Goal: Information Seeking & Learning: Check status

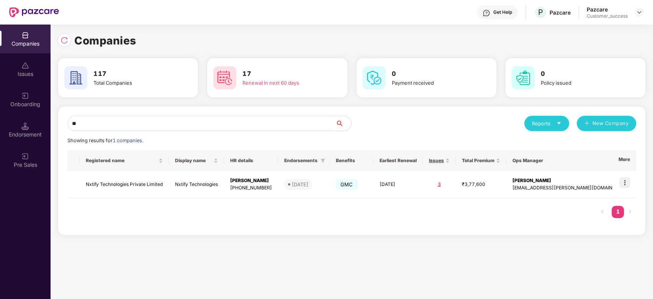
type input "*"
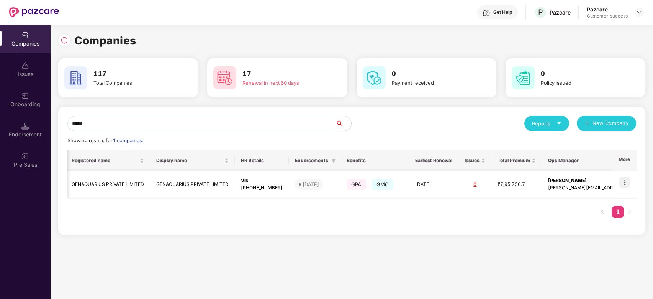
scroll to position [0, 0]
type input "*****"
click at [622, 184] on img at bounding box center [625, 182] width 11 height 11
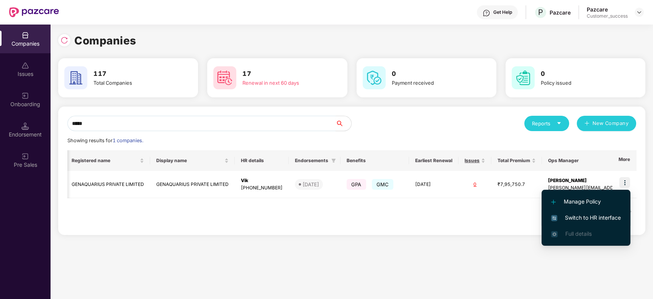
click at [591, 215] on span "Switch to HR interface" at bounding box center [587, 217] width 70 height 8
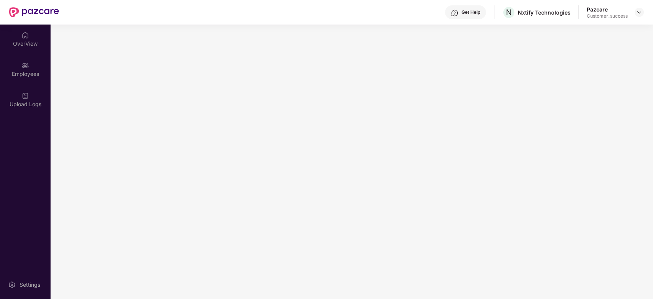
scroll to position [0, 0]
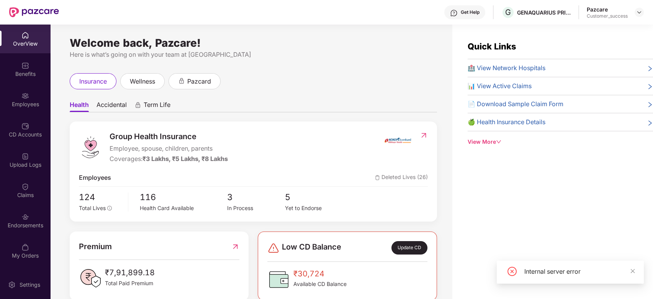
click at [29, 87] on div "Employees" at bounding box center [25, 99] width 51 height 29
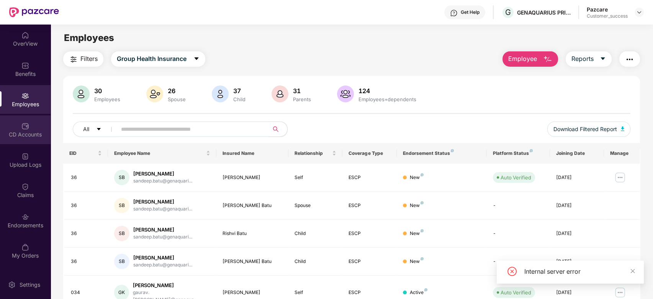
click at [18, 135] on div "CD Accounts" at bounding box center [25, 135] width 51 height 8
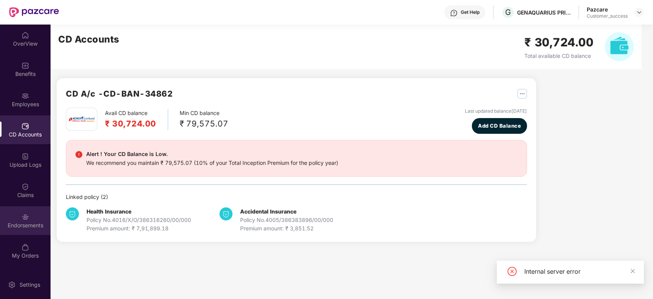
click at [27, 224] on div "Endorsements" at bounding box center [25, 226] width 51 height 8
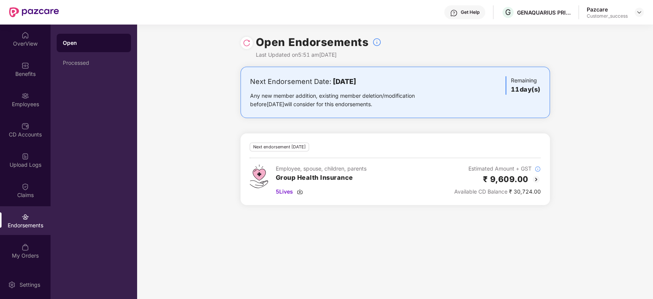
click at [538, 180] on img at bounding box center [536, 179] width 9 height 9
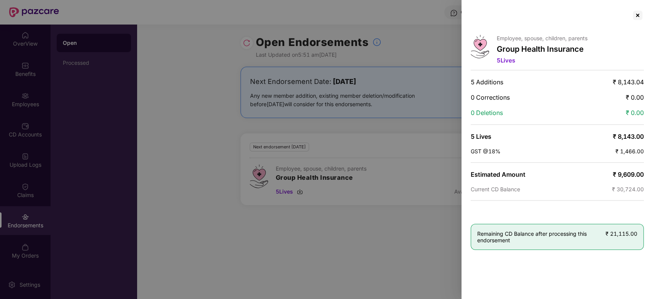
click at [197, 146] on div at bounding box center [326, 149] width 653 height 299
click at [636, 17] on div at bounding box center [638, 15] width 12 height 12
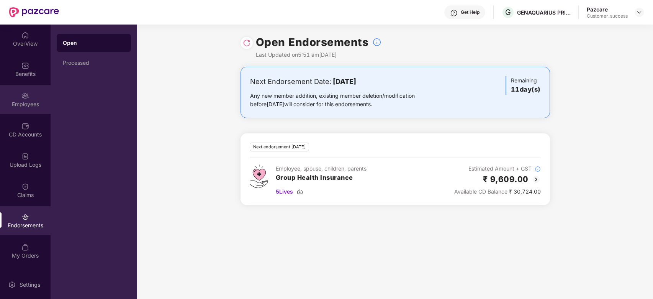
click at [26, 103] on div "Employees" at bounding box center [25, 104] width 51 height 8
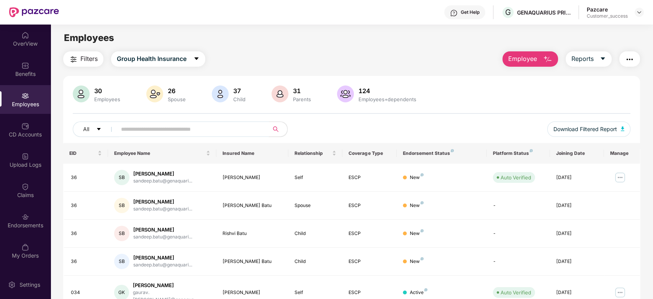
click at [155, 131] on input "text" at bounding box center [190, 128] width 138 height 11
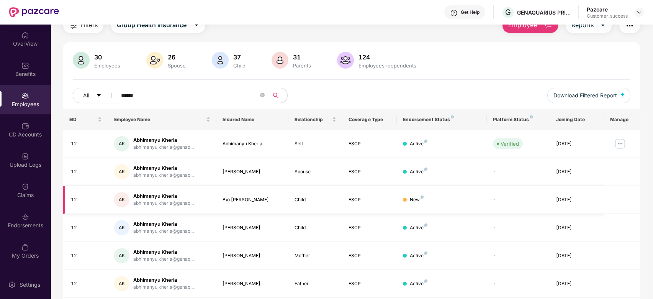
scroll to position [41, 0]
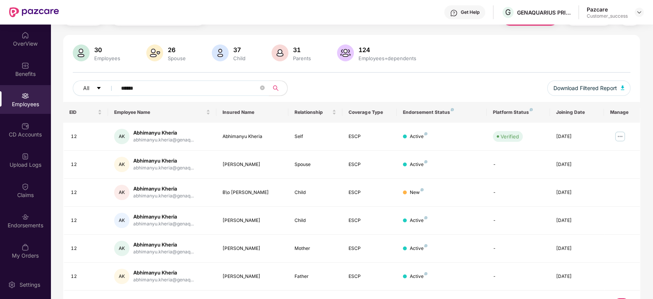
type input "******"
click at [621, 139] on img at bounding box center [620, 136] width 12 height 12
click at [490, 159] on td "-" at bounding box center [518, 165] width 63 height 28
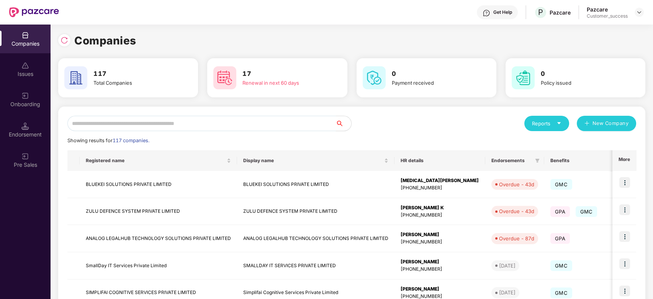
click at [228, 125] on input "text" at bounding box center [201, 123] width 269 height 15
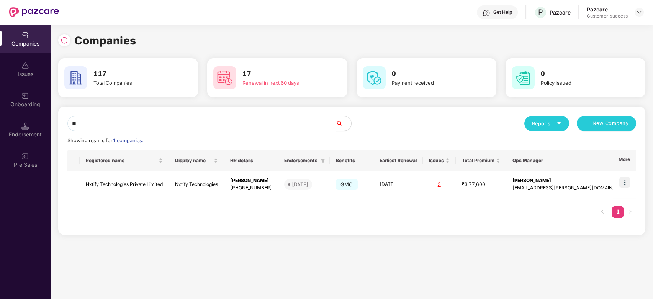
type input "*"
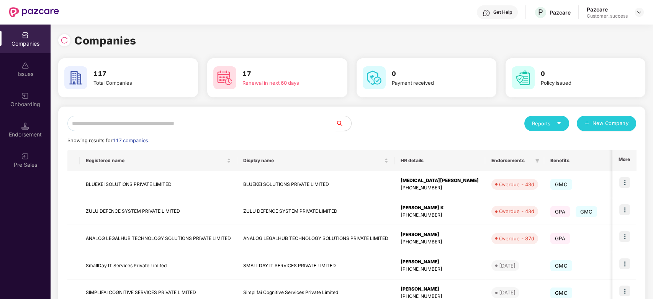
click at [134, 125] on input "text" at bounding box center [201, 123] width 269 height 15
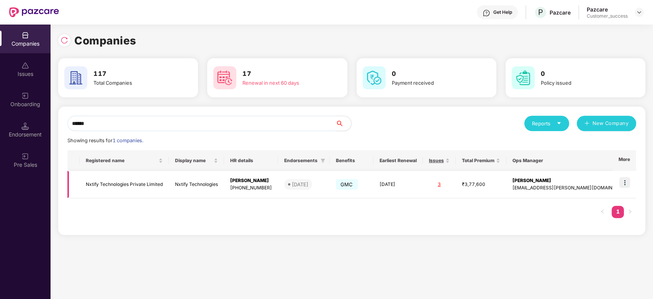
type input "******"
click at [624, 179] on img at bounding box center [625, 182] width 11 height 11
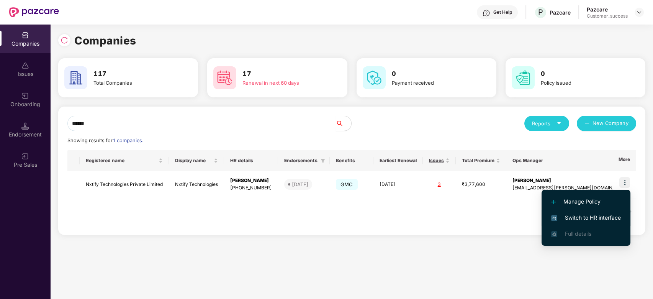
click at [576, 218] on span "Switch to HR interface" at bounding box center [587, 217] width 70 height 8
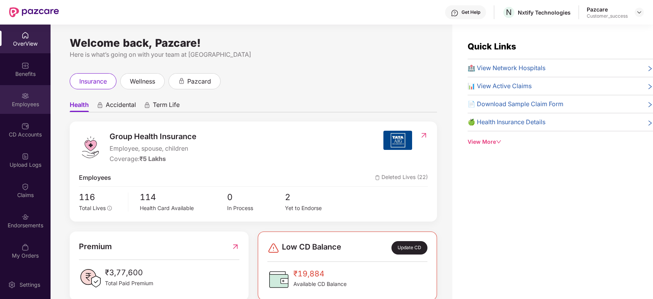
click at [28, 102] on div "Employees" at bounding box center [25, 104] width 51 height 8
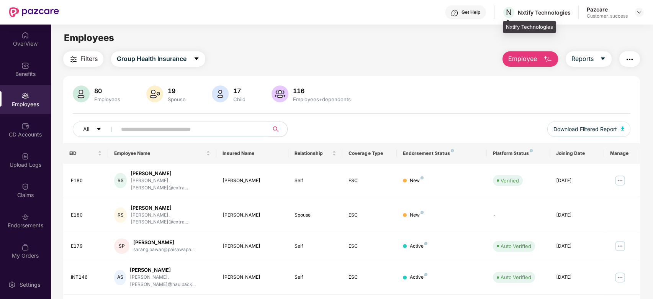
click at [552, 11] on div "Nxtify Technologies" at bounding box center [544, 12] width 53 height 7
drag, startPoint x: 572, startPoint y: 12, endPoint x: 520, endPoint y: 12, distance: 51.7
click at [520, 12] on div "Get Help N Nxtify Technologies Pazcare Customer_success" at bounding box center [351, 12] width 585 height 25
copy div "Nxtify Technologies"
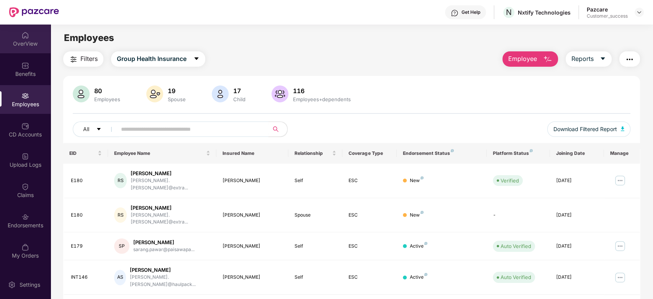
click at [25, 43] on div "OverView" at bounding box center [25, 44] width 51 height 8
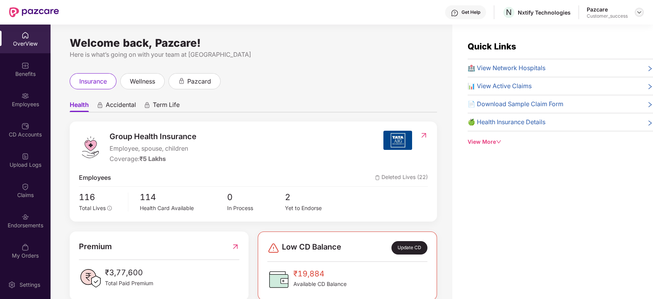
click at [638, 15] on img at bounding box center [640, 12] width 6 height 6
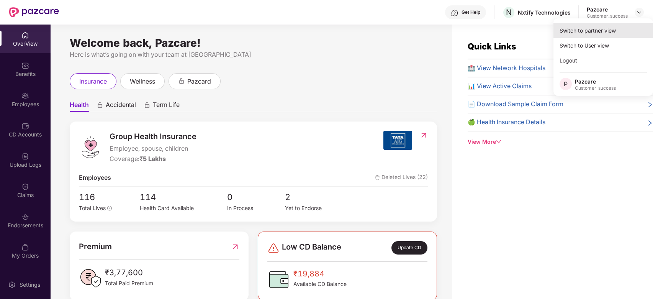
click at [603, 30] on div "Switch to partner view" at bounding box center [604, 30] width 100 height 15
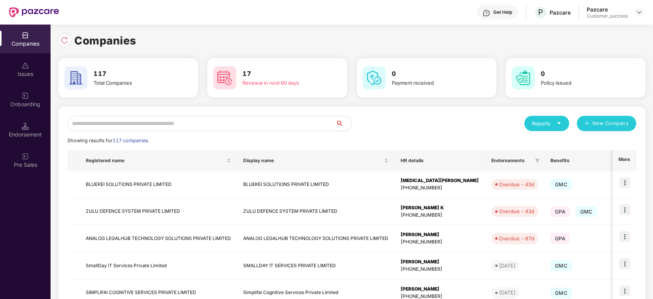
click at [199, 121] on input "text" at bounding box center [201, 123] width 269 height 15
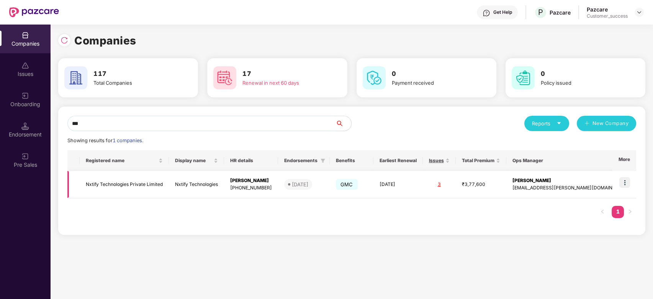
click at [627, 182] on img at bounding box center [625, 182] width 11 height 11
click at [359, 258] on div "Companies 117 Total Companies 17 Renewal in next 60 days 0 Payment received 0 P…" at bounding box center [352, 162] width 603 height 274
click at [159, 111] on div "*** Reports New Company Showing results for 1 companies. Registered name Displa…" at bounding box center [352, 171] width 588 height 128
click at [126, 122] on input "***" at bounding box center [201, 123] width 269 height 15
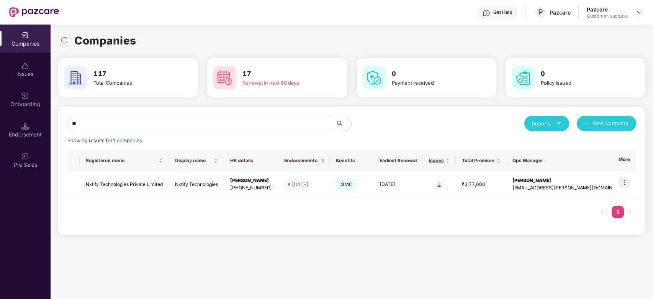
type input "*"
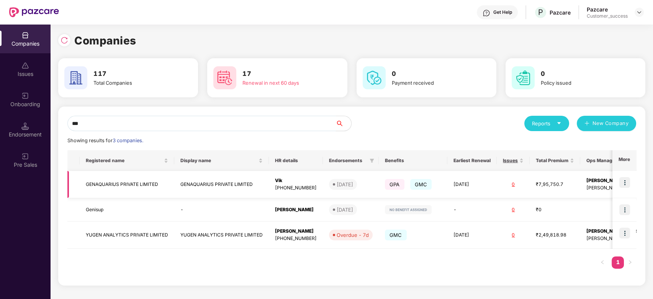
type input "***"
click at [625, 181] on img at bounding box center [625, 182] width 11 height 11
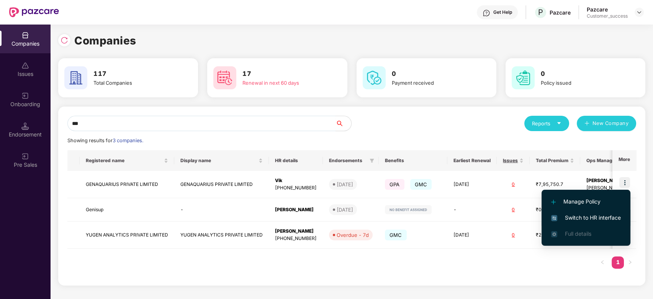
click at [580, 217] on span "Switch to HR interface" at bounding box center [587, 217] width 70 height 8
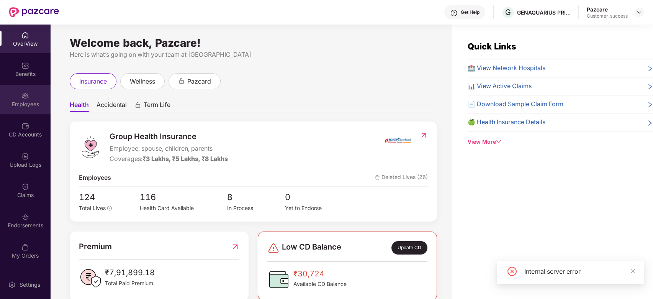
click at [25, 96] on img at bounding box center [25, 96] width 8 height 8
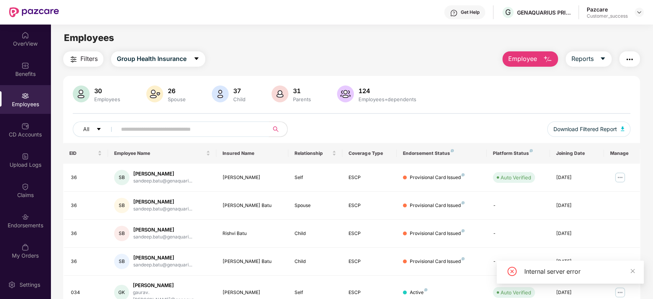
click at [173, 127] on input "text" at bounding box center [190, 128] width 138 height 11
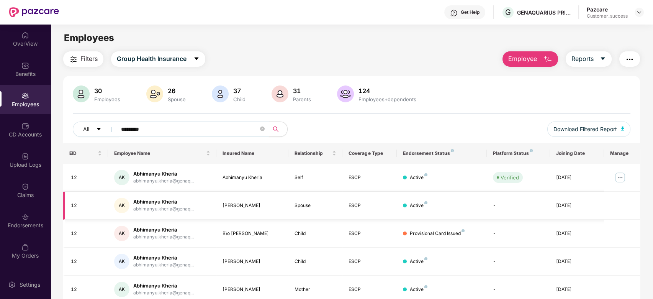
scroll to position [59, 0]
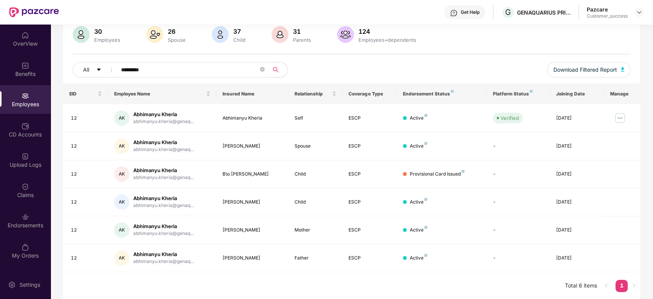
type input "*********"
click at [467, 13] on div "Get Help" at bounding box center [470, 12] width 19 height 6
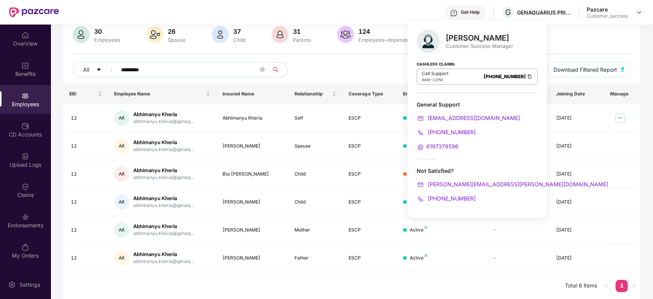
click at [370, 20] on div "Get Help G GENAQUARIUS PRIVATE LIMITED Pazcare Customer_success" at bounding box center [351, 12] width 585 height 25
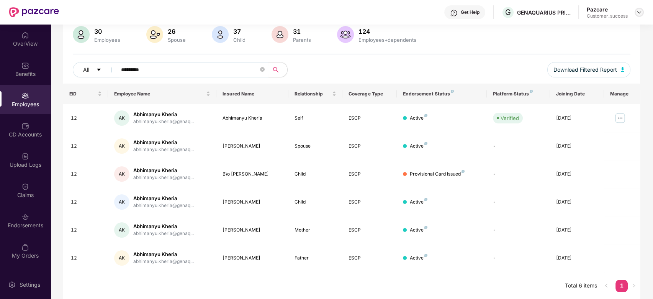
click at [637, 13] on img at bounding box center [640, 12] width 6 height 6
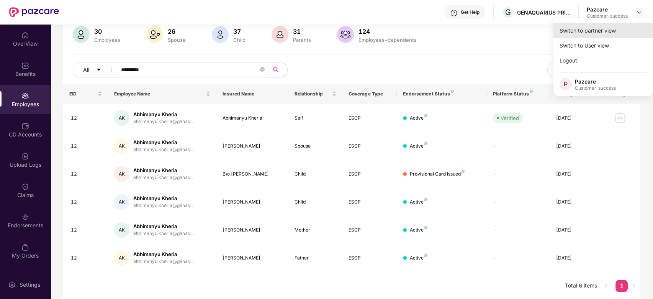
click at [614, 28] on div "Switch to partner view" at bounding box center [604, 30] width 100 height 15
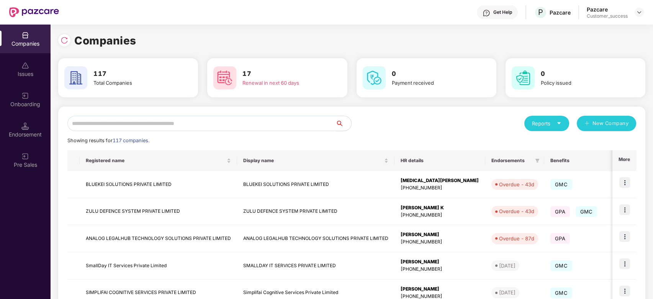
click at [208, 122] on input "text" at bounding box center [201, 123] width 269 height 15
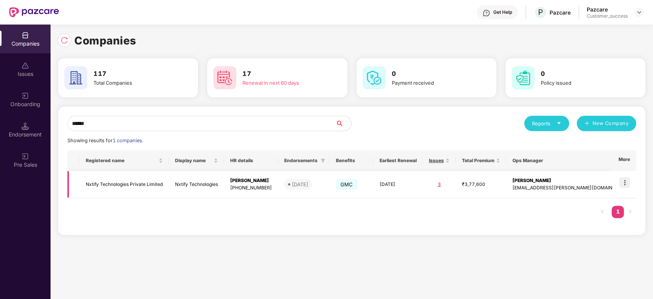
type input "******"
click at [625, 180] on img at bounding box center [625, 182] width 11 height 11
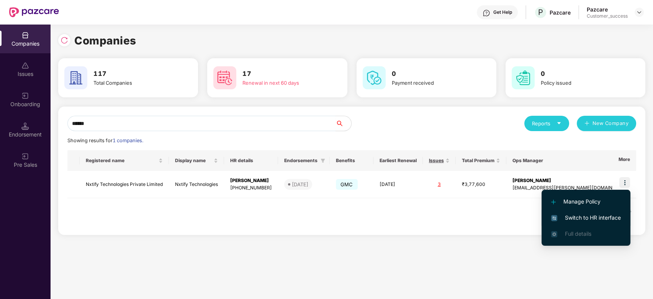
click at [580, 219] on span "Switch to HR interface" at bounding box center [587, 217] width 70 height 8
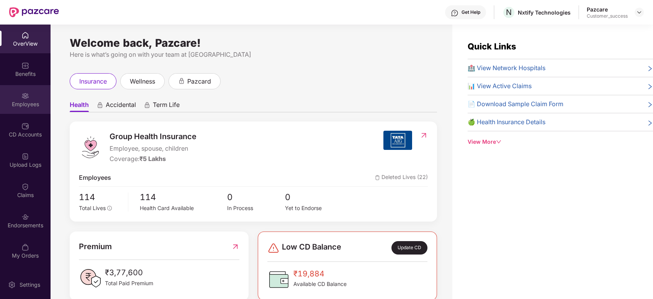
click at [25, 96] on img at bounding box center [25, 96] width 8 height 8
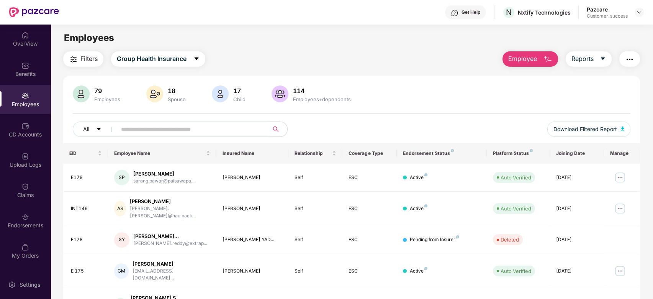
click at [210, 130] on input "text" at bounding box center [190, 128] width 138 height 11
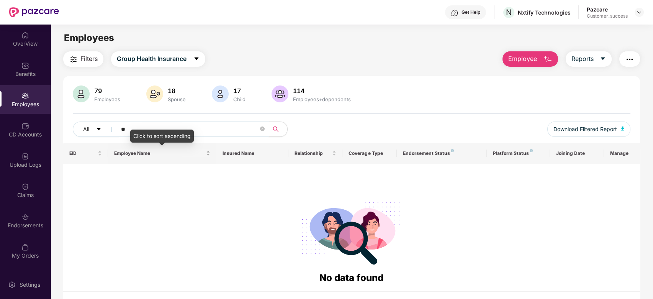
type input "*"
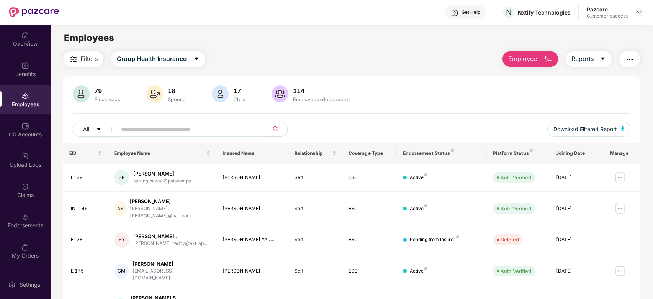
click at [548, 55] on img "button" at bounding box center [547, 59] width 9 height 9
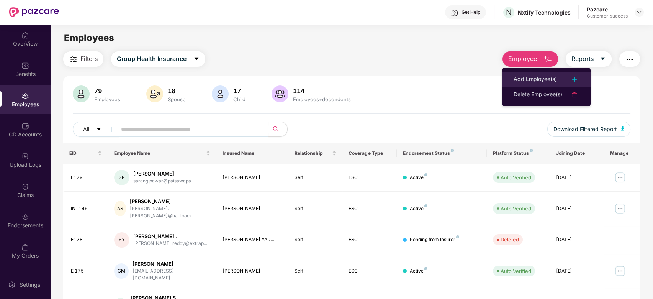
click at [535, 76] on div "Add Employee(s)" at bounding box center [535, 79] width 43 height 9
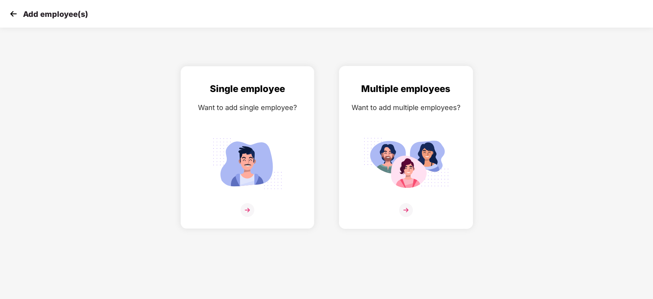
click at [407, 209] on img at bounding box center [406, 210] width 14 height 14
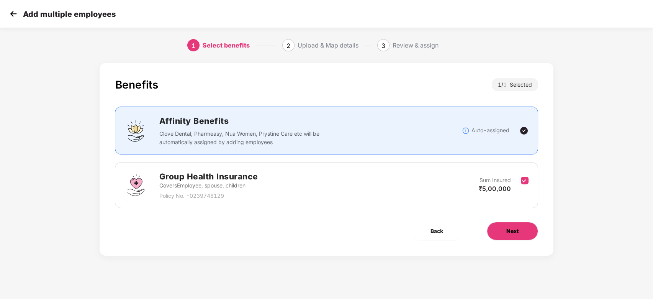
click at [506, 236] on button "Next" at bounding box center [512, 231] width 51 height 18
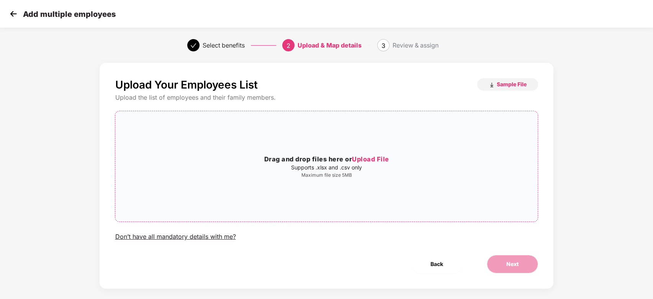
click at [369, 158] on span "Upload File" at bounding box center [370, 159] width 37 height 8
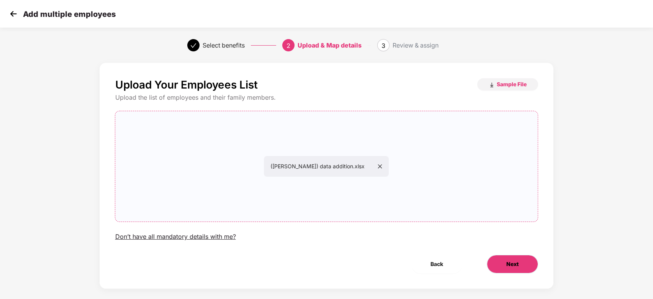
click at [518, 266] on span "Next" at bounding box center [513, 264] width 12 height 8
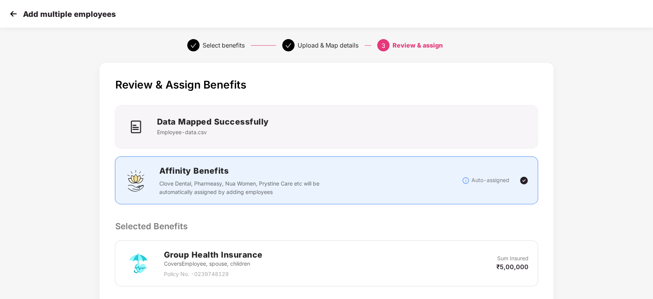
scroll to position [128, 0]
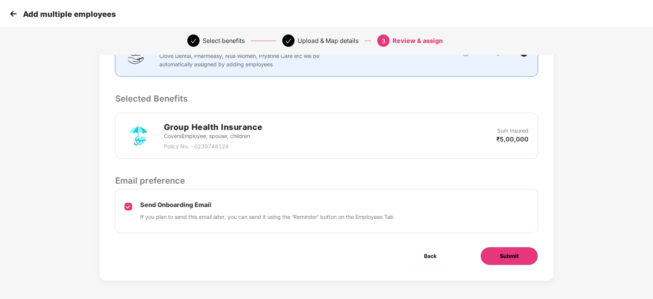
click at [502, 257] on span "Submit" at bounding box center [509, 256] width 19 height 8
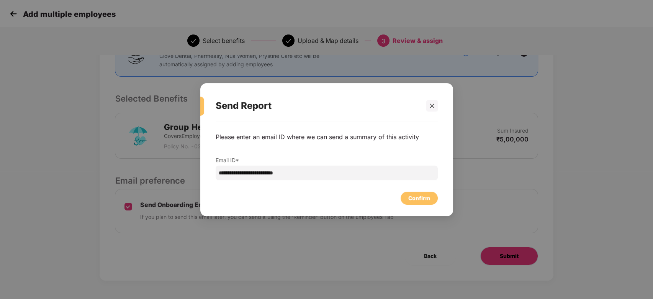
scroll to position [0, 0]
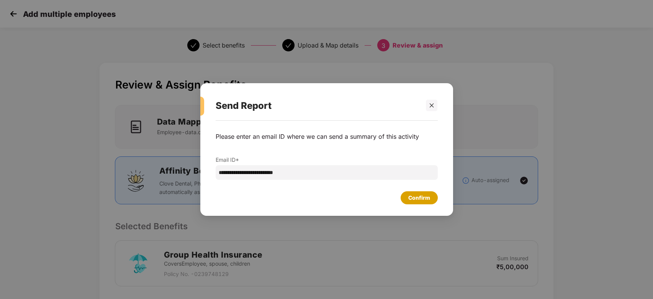
click at [421, 198] on div "Confirm" at bounding box center [420, 198] width 22 height 8
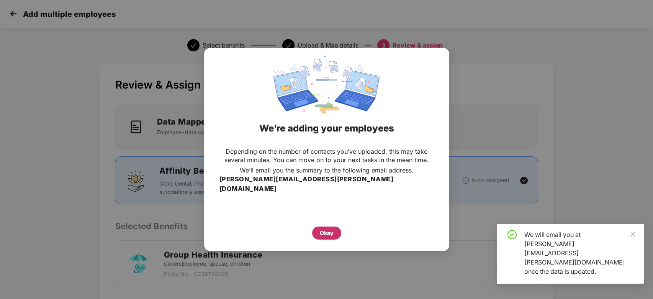
click at [328, 229] on div "Okay" at bounding box center [327, 233] width 14 height 8
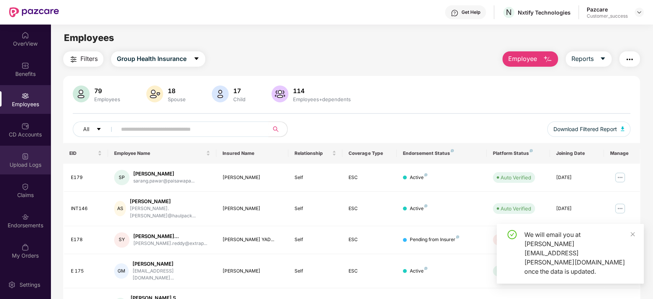
click at [23, 158] on img at bounding box center [25, 157] width 8 height 8
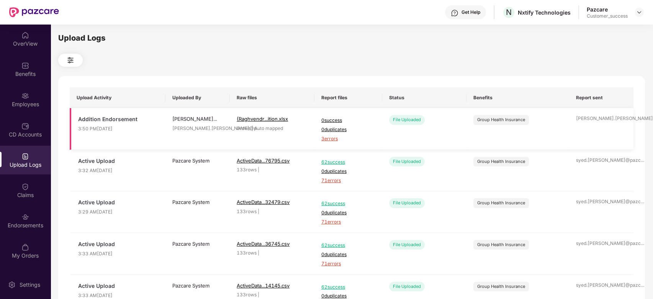
click at [334, 138] on span "3 errors" at bounding box center [349, 138] width 54 height 7
click at [21, 104] on div "Employees" at bounding box center [25, 104] width 51 height 8
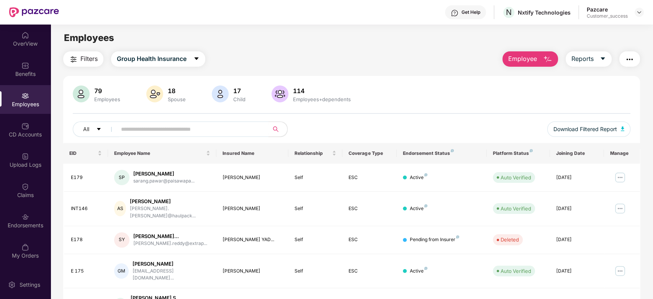
click at [533, 54] on span "Employee" at bounding box center [523, 59] width 29 height 10
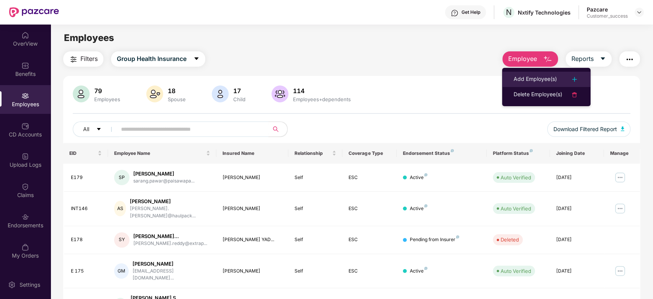
click at [540, 78] on div "Add Employee(s)" at bounding box center [535, 79] width 43 height 9
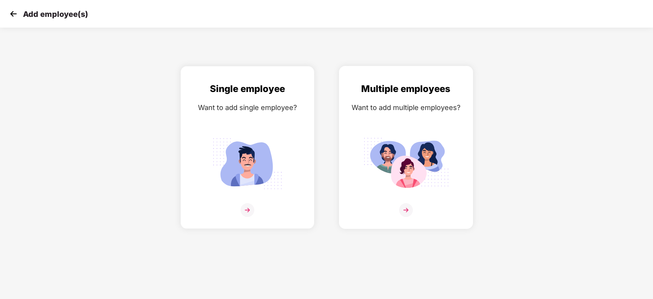
click at [407, 213] on img at bounding box center [406, 210] width 14 height 14
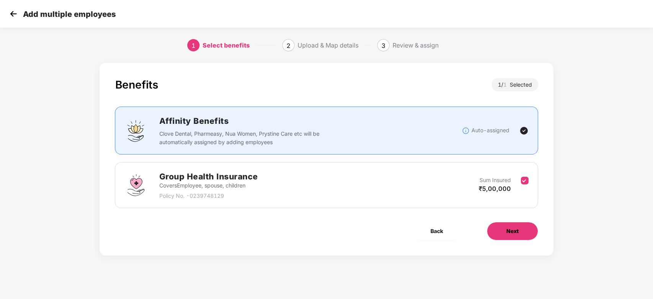
click at [522, 228] on button "Next" at bounding box center [512, 231] width 51 height 18
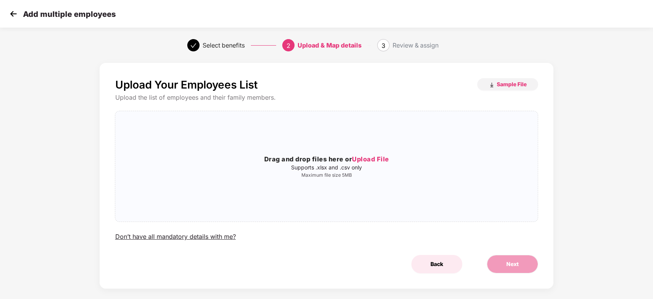
click at [443, 266] on button "Back" at bounding box center [437, 264] width 51 height 18
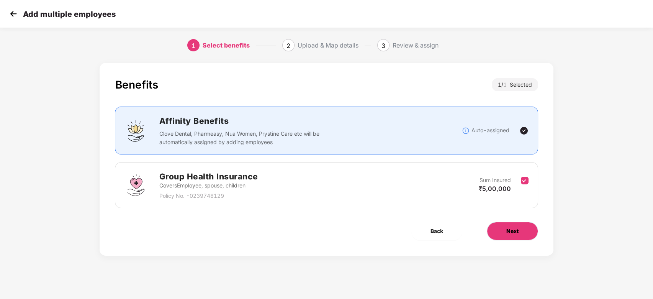
click at [509, 231] on span "Next" at bounding box center [513, 231] width 12 height 8
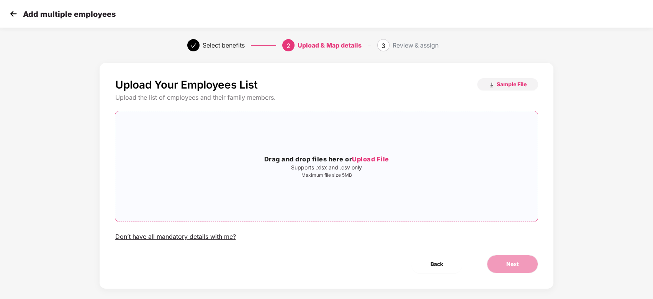
click at [359, 165] on p "Supports .xlsx and .csv only" at bounding box center [326, 167] width 422 height 6
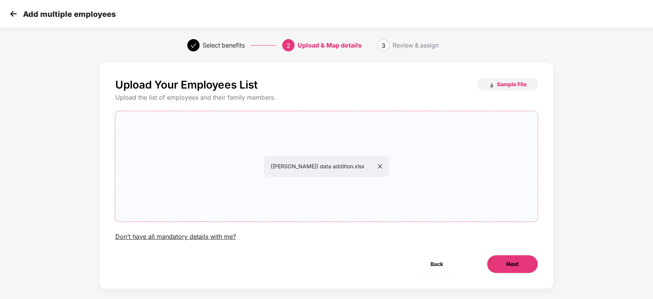
click at [515, 267] on span "Next" at bounding box center [513, 264] width 12 height 8
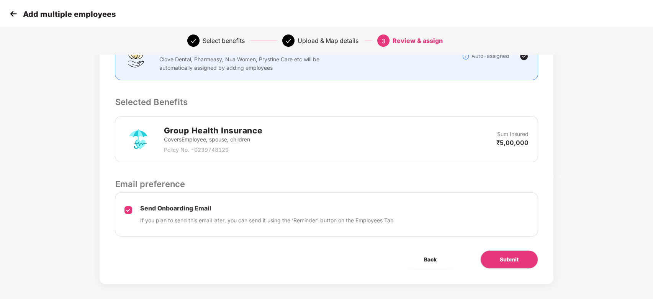
scroll to position [128, 0]
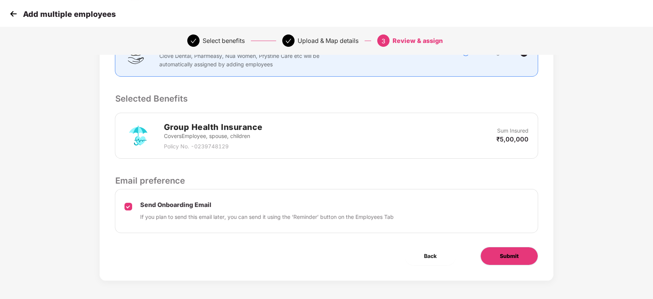
click at [513, 255] on span "Submit" at bounding box center [509, 256] width 19 height 8
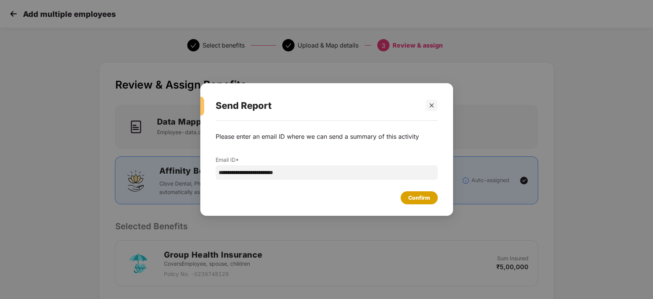
click at [428, 195] on div "Confirm" at bounding box center [420, 198] width 22 height 8
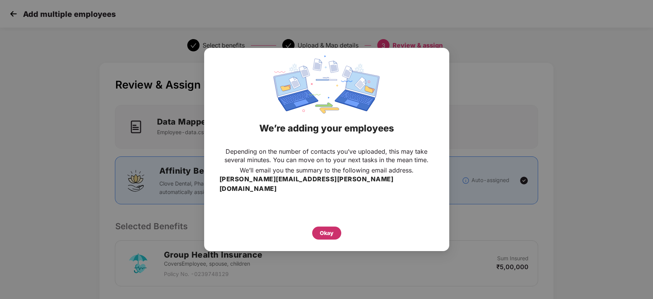
click at [334, 231] on div "Okay" at bounding box center [326, 233] width 29 height 13
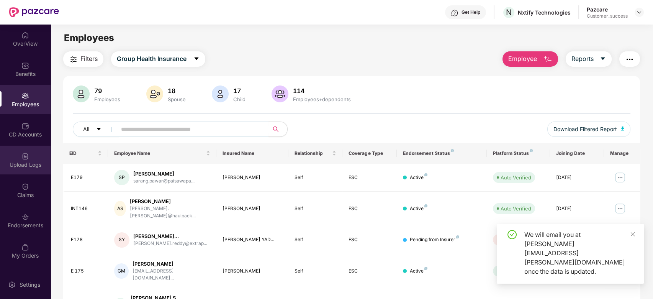
click at [33, 157] on div "Upload Logs" at bounding box center [25, 160] width 51 height 29
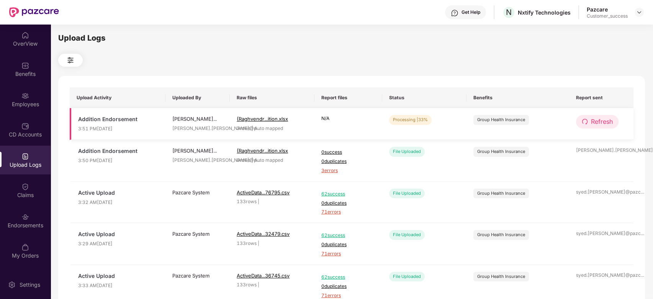
click at [598, 124] on span "Refresh" at bounding box center [602, 122] width 22 height 10
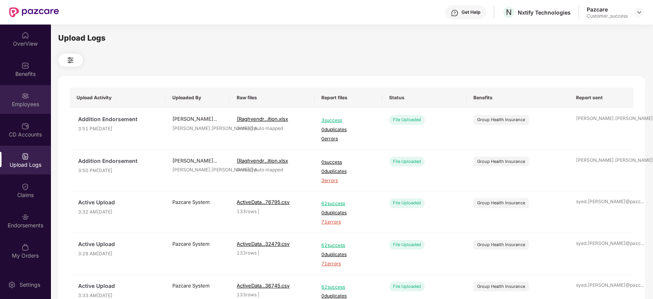
click at [25, 91] on div at bounding box center [25, 95] width 8 height 8
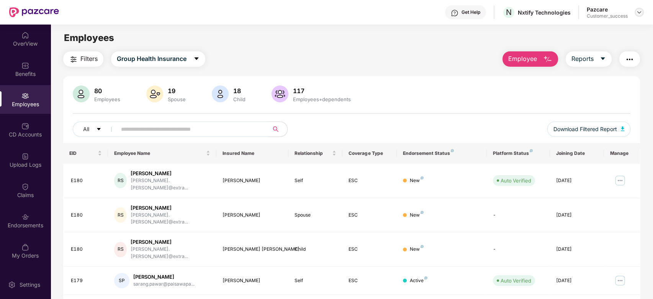
click at [637, 9] on img at bounding box center [640, 12] width 6 height 6
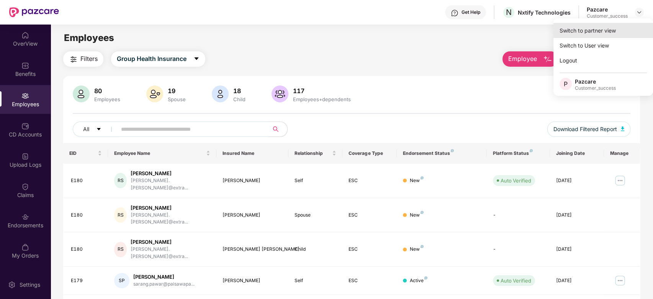
click at [610, 27] on div "Switch to partner view" at bounding box center [604, 30] width 100 height 15
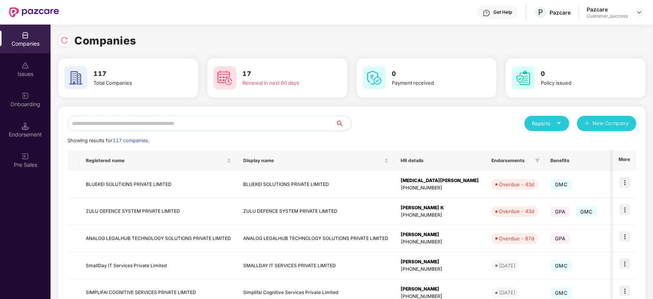
click at [125, 122] on input "text" at bounding box center [201, 123] width 269 height 15
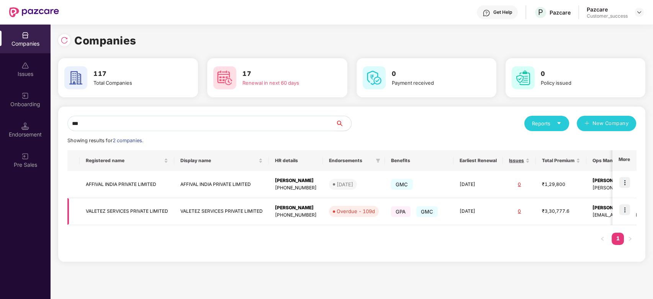
type input "***"
click at [630, 210] on img at bounding box center [625, 209] width 11 height 11
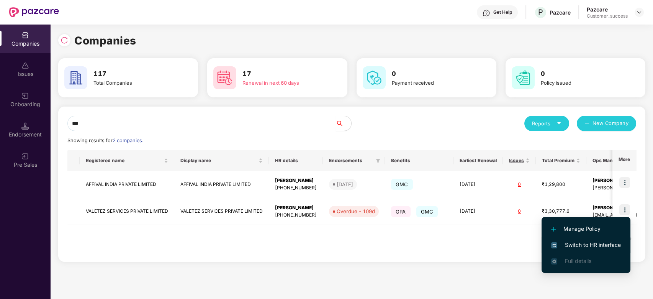
click at [586, 245] on span "Switch to HR interface" at bounding box center [587, 245] width 70 height 8
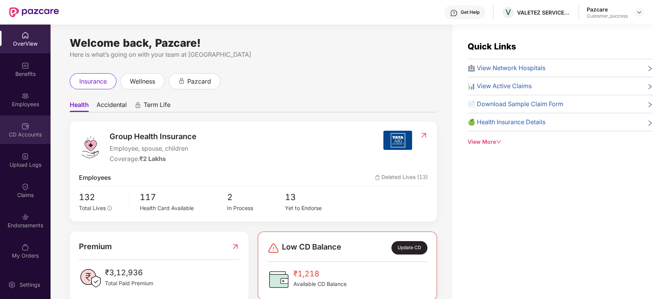
click at [26, 123] on img at bounding box center [25, 126] width 8 height 8
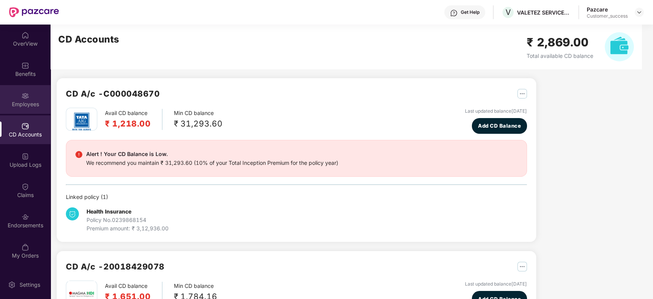
click at [25, 100] on div "Employees" at bounding box center [25, 104] width 51 height 8
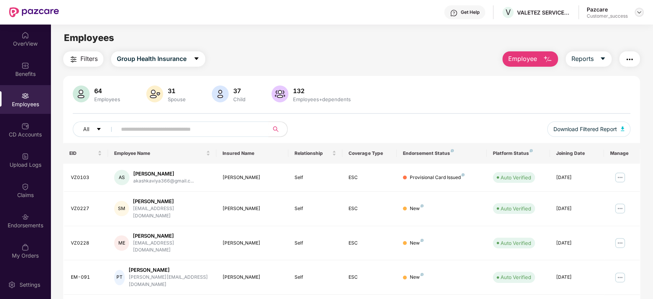
click at [640, 11] on img at bounding box center [640, 12] width 6 height 6
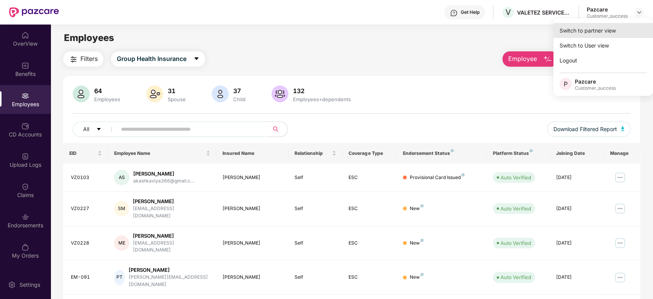
click at [584, 34] on div "Switch to partner view" at bounding box center [604, 30] width 100 height 15
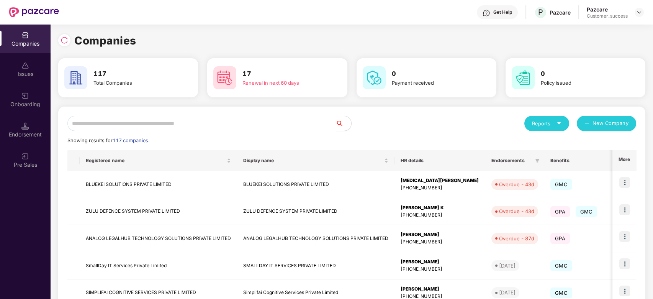
click at [261, 127] on input "text" at bounding box center [201, 123] width 269 height 15
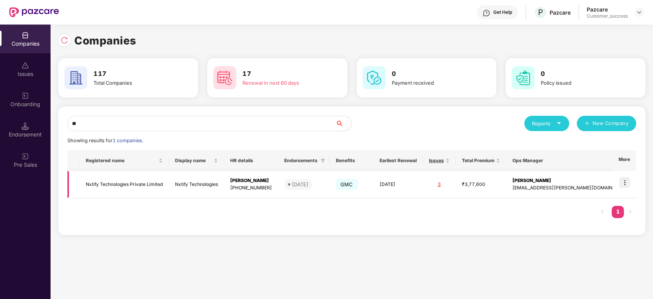
type input "**"
click at [628, 184] on img at bounding box center [625, 182] width 11 height 11
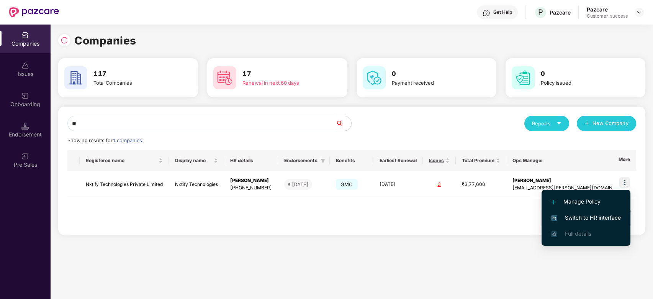
click at [584, 218] on span "Switch to HR interface" at bounding box center [587, 217] width 70 height 8
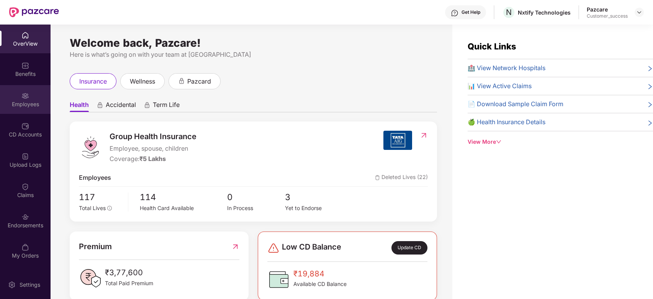
click at [30, 92] on div "Employees" at bounding box center [25, 99] width 51 height 29
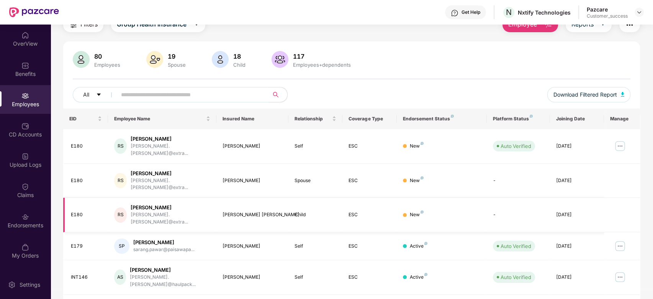
scroll to position [40, 0]
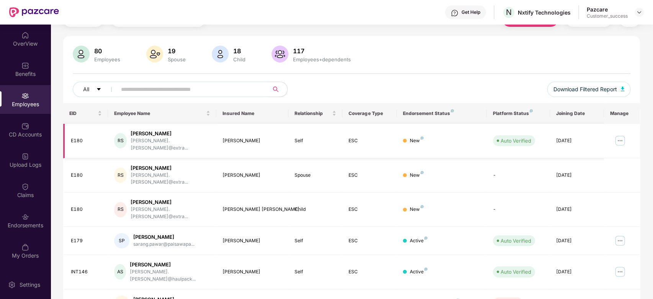
click at [622, 140] on img at bounding box center [620, 141] width 12 height 12
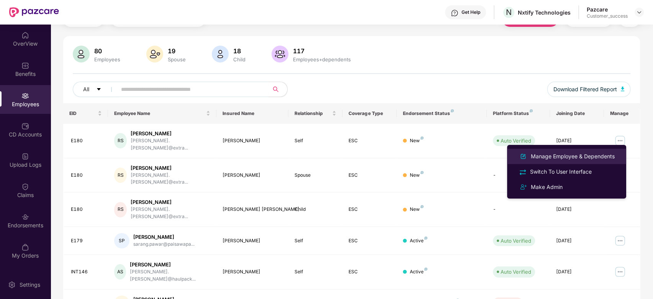
click at [563, 154] on div "Manage Employee & Dependents" at bounding box center [573, 156] width 87 height 8
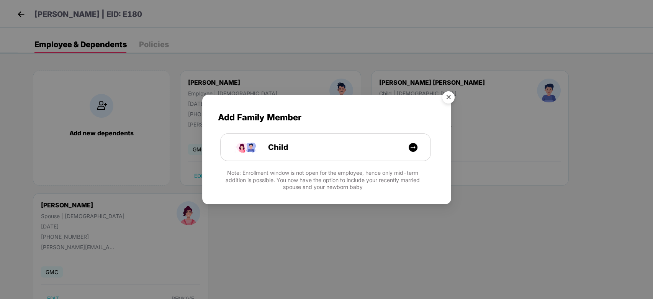
click at [448, 95] on img "Close" at bounding box center [448, 98] width 21 height 21
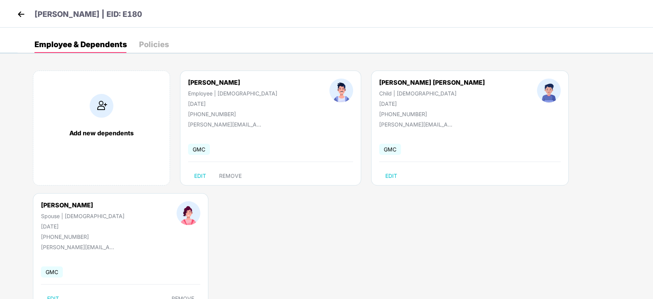
click at [23, 13] on img at bounding box center [20, 13] width 11 height 11
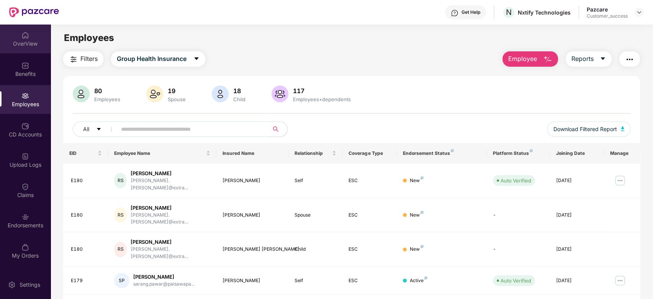
click at [22, 40] on div "OverView" at bounding box center [25, 44] width 51 height 8
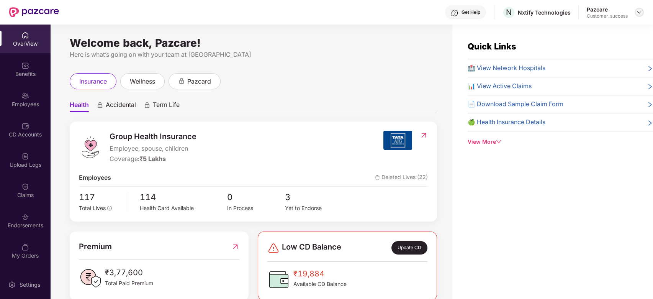
click at [641, 12] on img at bounding box center [640, 12] width 6 height 6
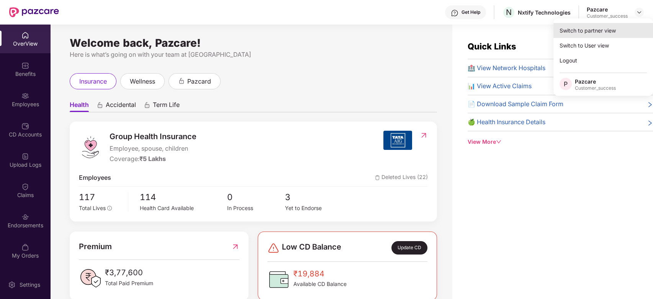
click at [592, 32] on div "Switch to partner view" at bounding box center [604, 30] width 100 height 15
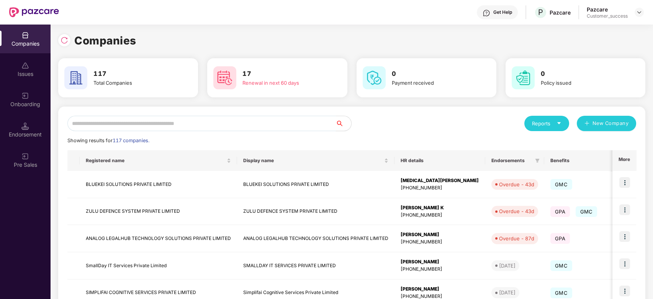
click at [261, 126] on input "text" at bounding box center [201, 123] width 269 height 15
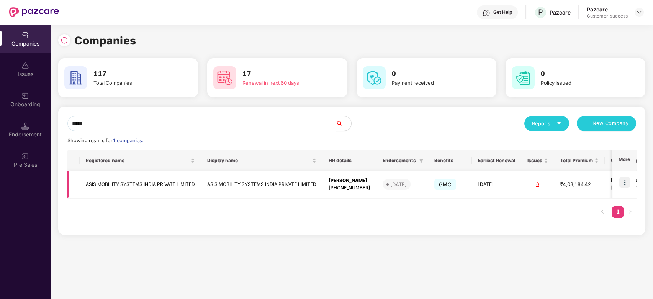
type input "****"
click at [626, 182] on img at bounding box center [625, 182] width 11 height 11
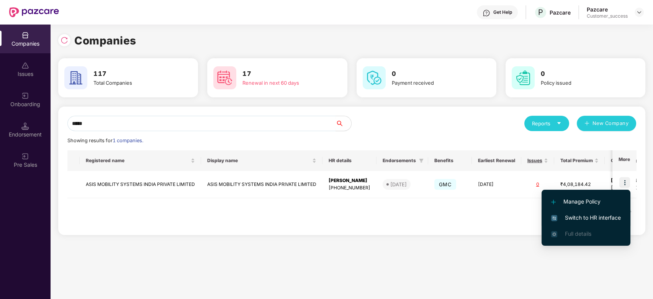
click at [579, 219] on span "Switch to HR interface" at bounding box center [587, 217] width 70 height 8
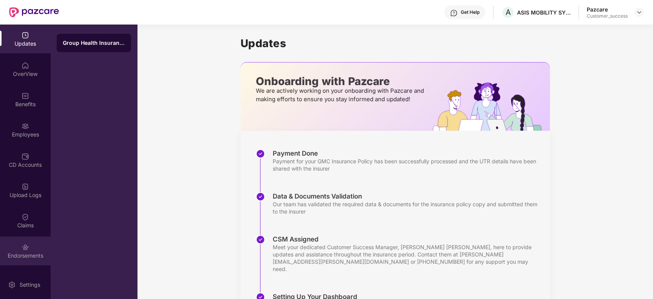
click at [25, 253] on div "Endorsements" at bounding box center [25, 256] width 51 height 8
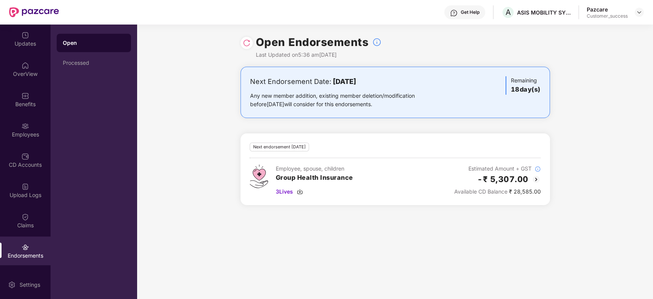
click at [417, 97] on div "Any new member addition, existing member deletion/modification before 12 Octobe…" at bounding box center [344, 100] width 189 height 17
click at [368, 182] on div "Employee, spouse, children Group Health Insurance 3 Lives Estimated Amount + GS…" at bounding box center [395, 179] width 291 height 31
click at [83, 62] on div "Processed" at bounding box center [94, 63] width 62 height 6
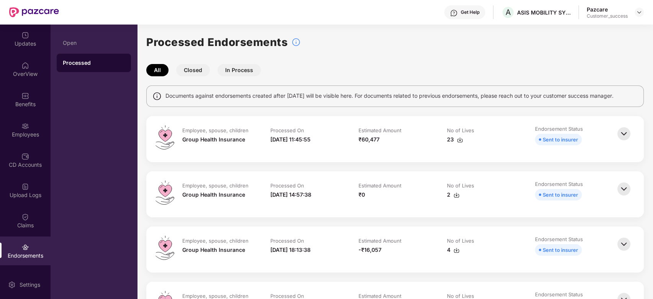
click at [629, 131] on img at bounding box center [624, 133] width 17 height 17
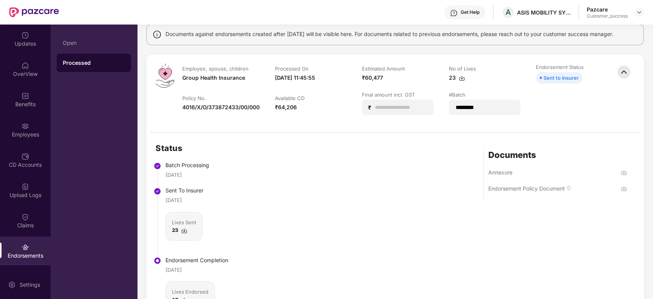
scroll to position [62, 0]
click at [625, 73] on img at bounding box center [624, 71] width 17 height 17
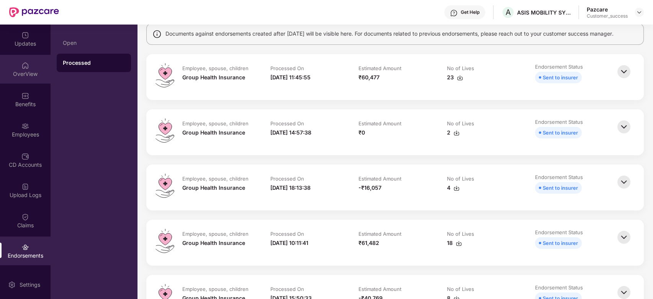
click at [23, 73] on div "OverView" at bounding box center [25, 74] width 51 height 8
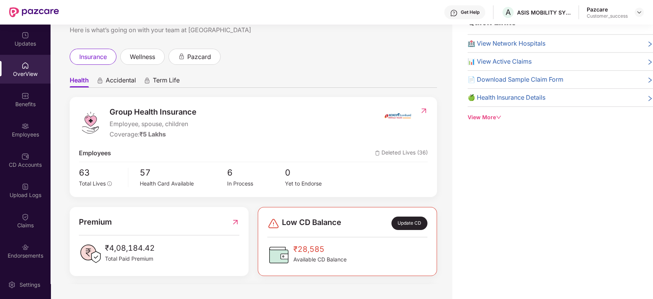
scroll to position [0, 0]
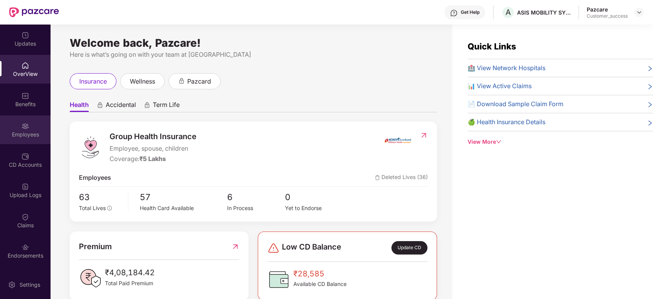
click at [25, 126] on img at bounding box center [25, 126] width 8 height 8
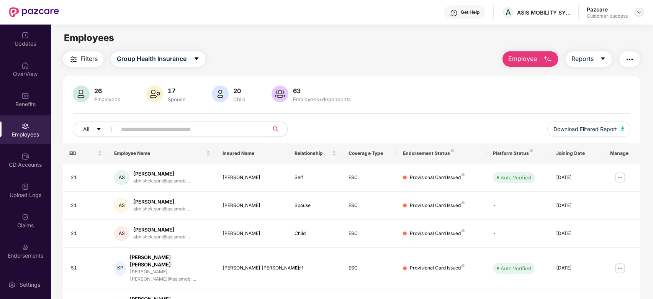
click at [638, 13] on img at bounding box center [640, 12] width 6 height 6
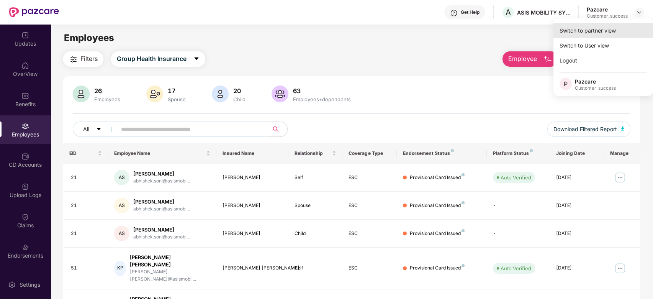
click at [591, 32] on div "Switch to partner view" at bounding box center [604, 30] width 100 height 15
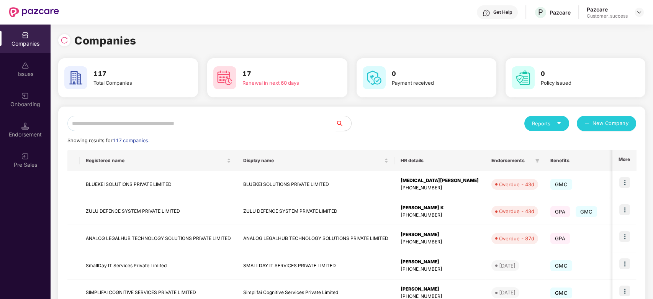
click at [231, 123] on input "text" at bounding box center [201, 123] width 269 height 15
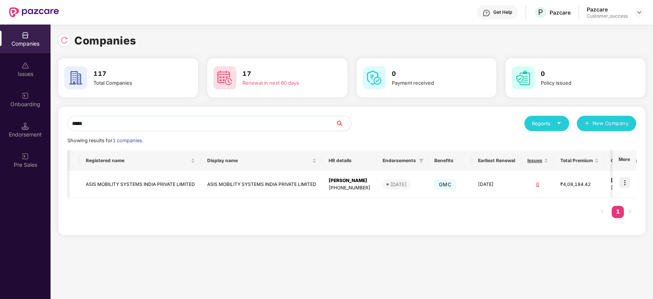
scroll to position [0, 69]
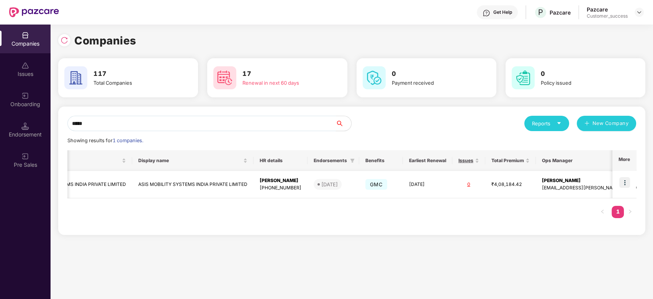
type input "****"
click at [630, 185] on img at bounding box center [625, 182] width 11 height 11
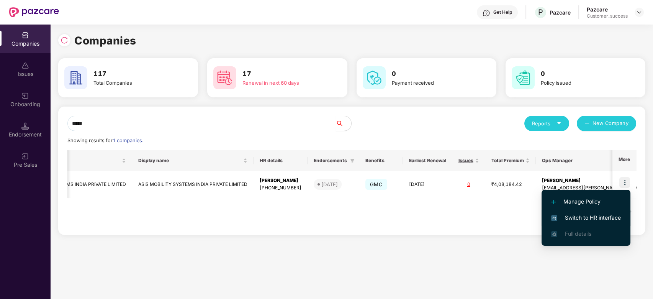
click at [581, 218] on span "Switch to HR interface" at bounding box center [587, 217] width 70 height 8
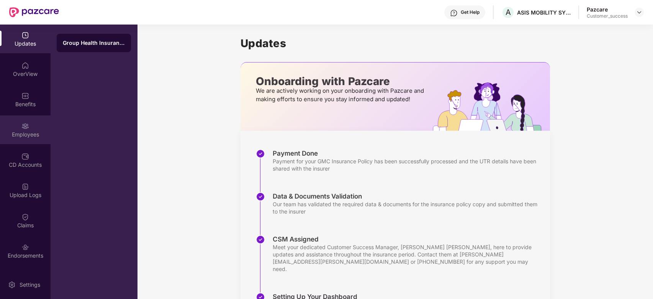
click at [24, 133] on div "Employees" at bounding box center [25, 135] width 51 height 8
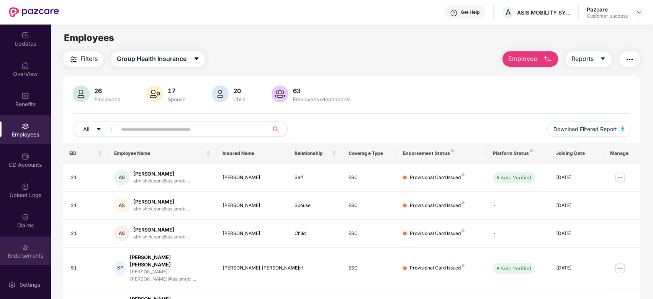
click at [23, 250] on img at bounding box center [25, 247] width 8 height 8
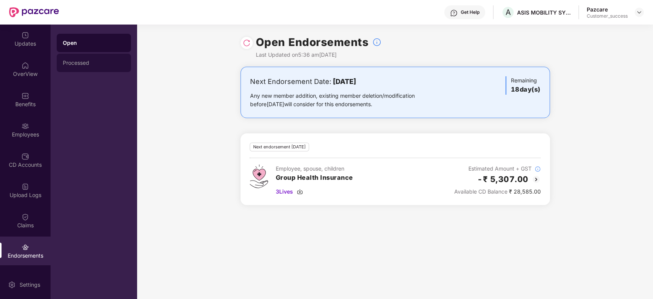
click at [84, 60] on div "Processed" at bounding box center [94, 63] width 62 height 6
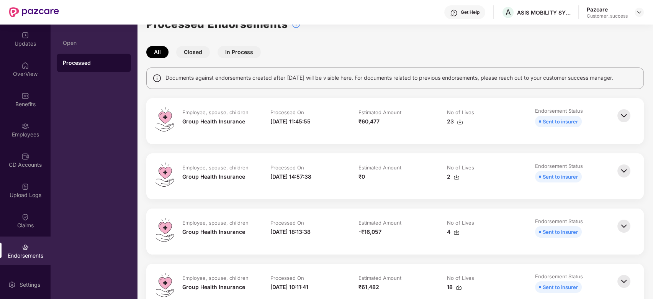
scroll to position [0, 0]
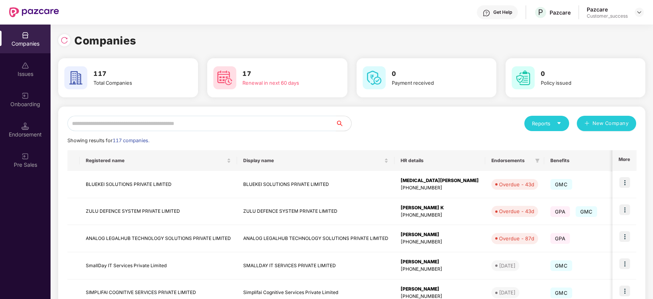
click at [82, 126] on input "text" at bounding box center [201, 123] width 269 height 15
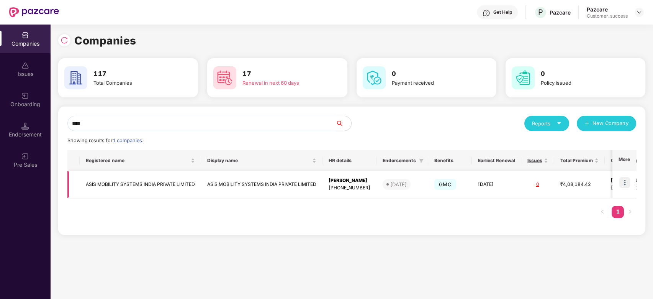
type input "****"
click at [116, 180] on td "ASIS MOBILITY SYSTEMS INDIA PRIVATE LIMITED" at bounding box center [140, 184] width 121 height 27
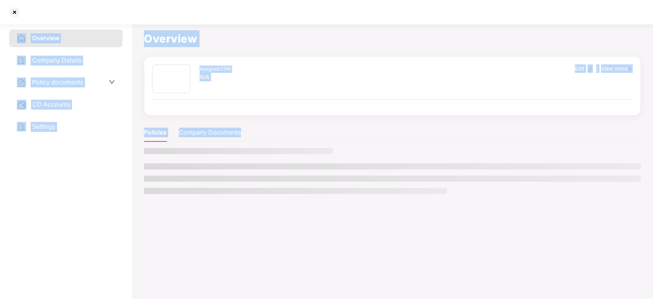
click at [116, 180] on div "Overview Company Details Policy documents CD Accounts Settings" at bounding box center [65, 160] width 113 height 261
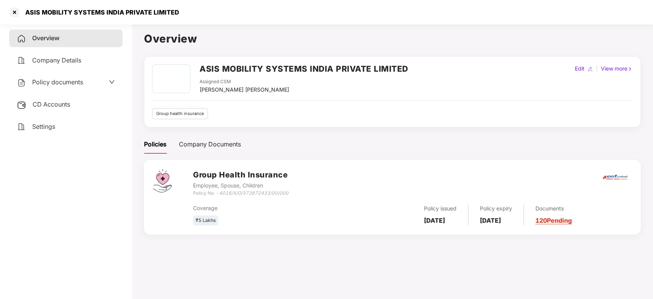
click at [77, 80] on span "Policy documents" at bounding box center [57, 82] width 51 height 8
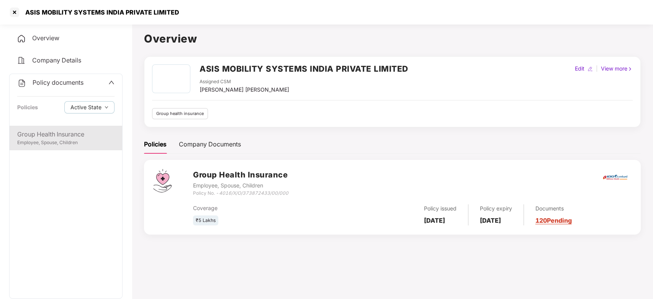
click at [60, 130] on div "Group Health Insurance" at bounding box center [65, 135] width 97 height 10
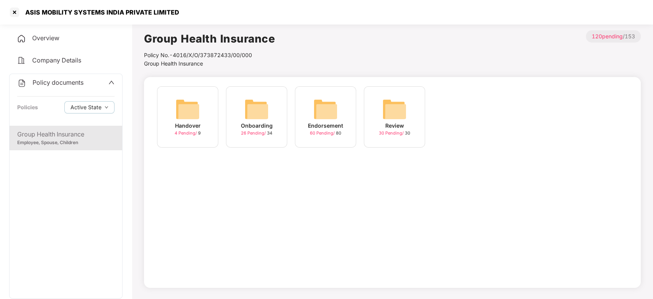
click at [310, 113] on div "Endorsement 60 Pending / 80" at bounding box center [325, 116] width 61 height 61
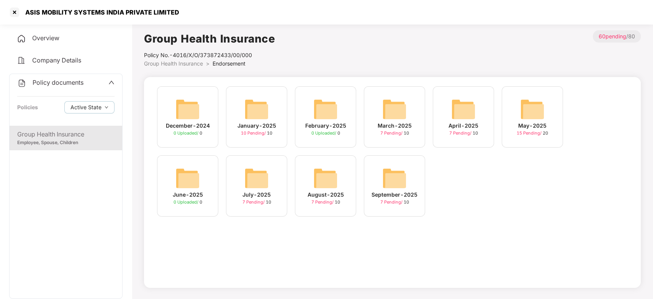
click at [245, 189] on img at bounding box center [257, 178] width 25 height 25
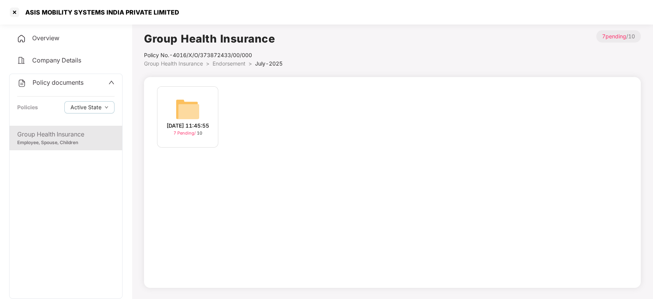
click at [185, 122] on div "14-Jul-2025 11:45:55" at bounding box center [188, 125] width 43 height 8
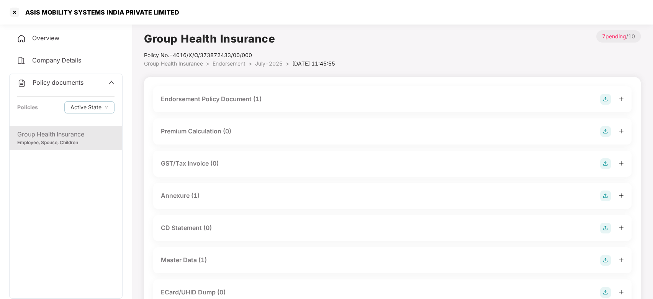
click at [369, 97] on div "Endorsement Policy Document (1)" at bounding box center [392, 99] width 463 height 11
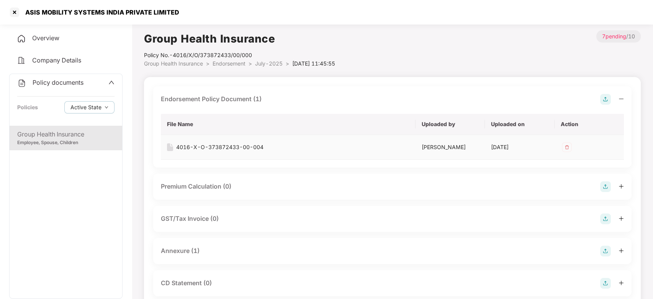
click at [252, 143] on div "4016-X-O-373872433-00-004" at bounding box center [219, 147] width 87 height 8
click at [222, 63] on span "Endorsement" at bounding box center [229, 63] width 33 height 7
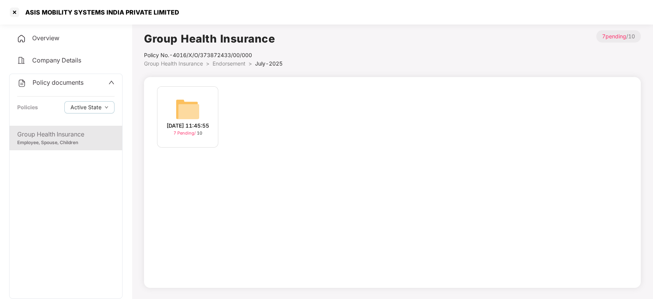
click at [181, 62] on span "Group Health Insurance" at bounding box center [173, 63] width 59 height 7
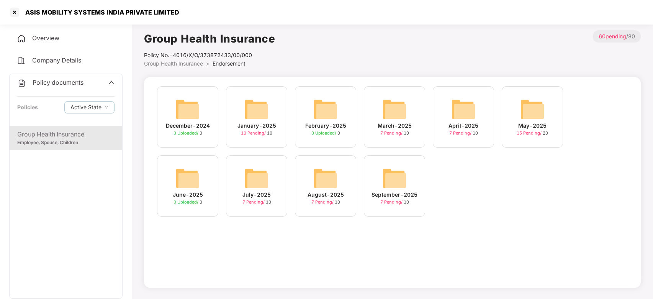
click at [329, 185] on img at bounding box center [326, 178] width 25 height 25
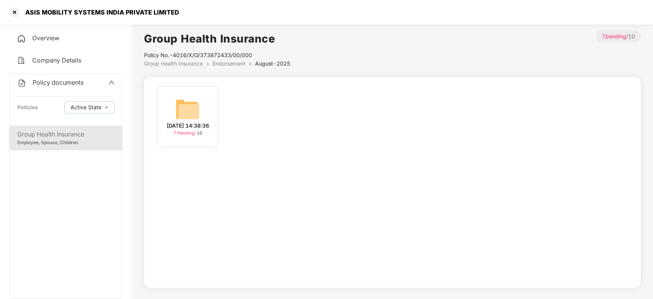
click at [185, 62] on span "Group Health Insurance" at bounding box center [173, 63] width 59 height 7
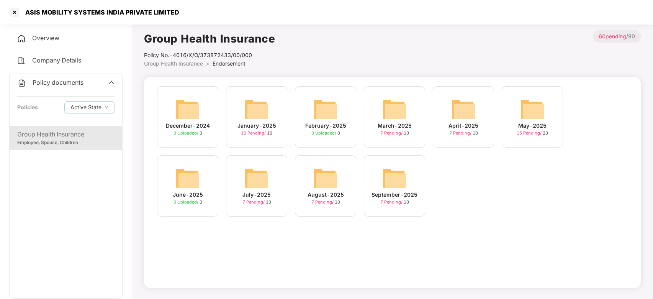
click at [453, 127] on div "April-2025" at bounding box center [464, 125] width 30 height 8
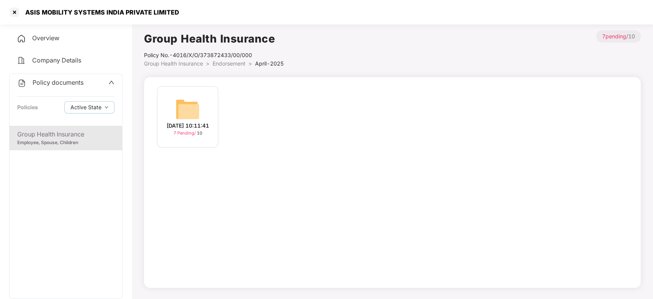
click at [178, 108] on img at bounding box center [188, 109] width 25 height 25
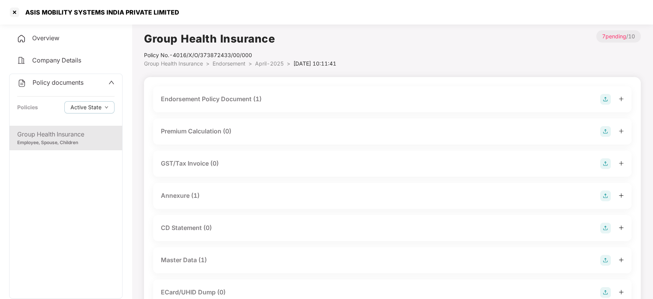
click at [267, 103] on div "Endorsement Policy Document (1)" at bounding box center [392, 99] width 463 height 11
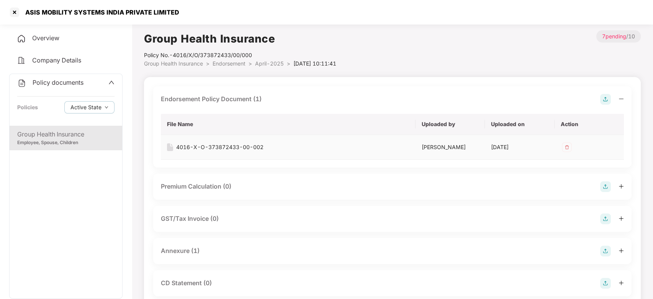
click at [257, 146] on div "4016-X-O-373872433-00-002" at bounding box center [219, 147] width 87 height 8
